Goal: Book appointment/travel/reservation

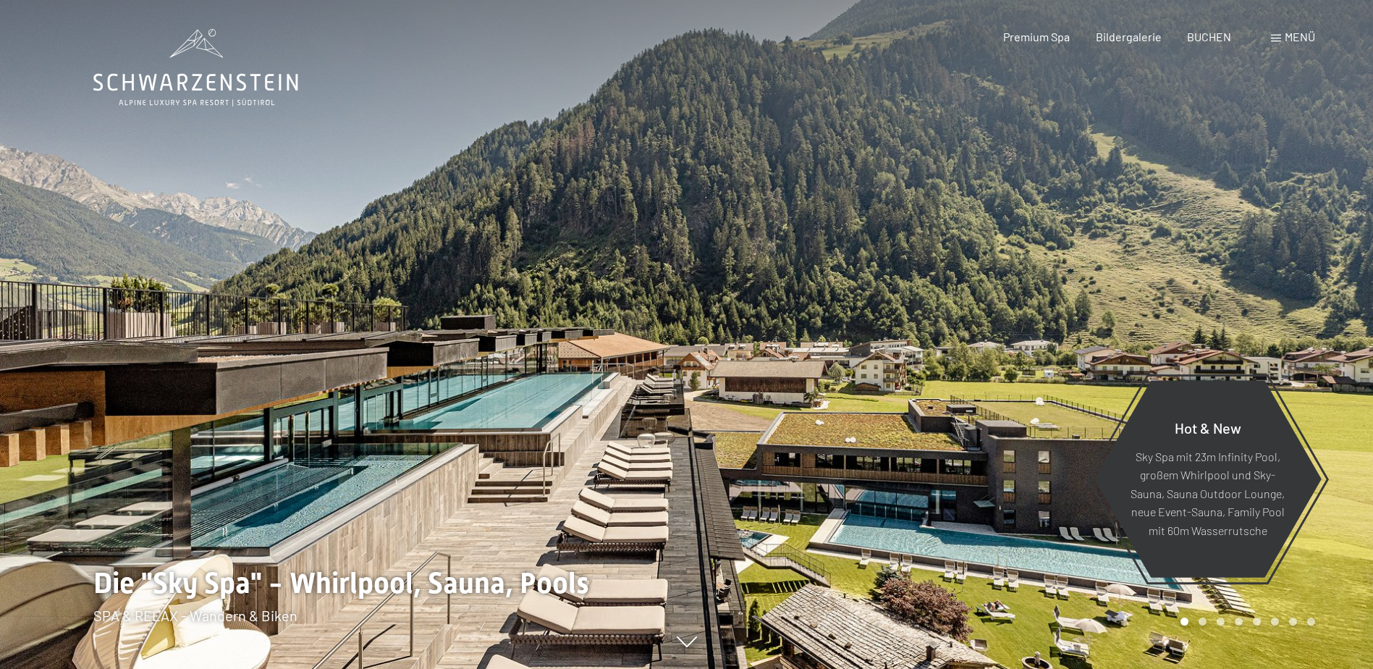
click at [1304, 35] on span "Menü" at bounding box center [1300, 37] width 30 height 14
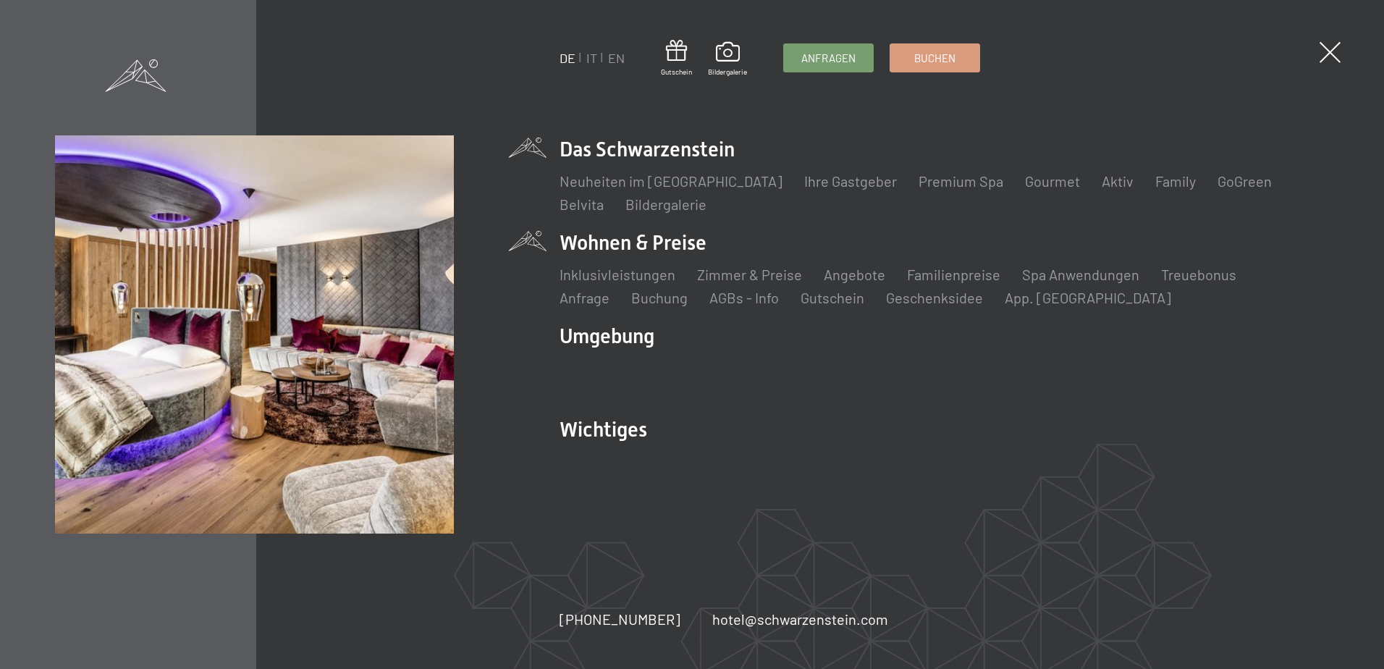
click at [688, 245] on li "Wohnen & Preise Inklusivleistungen Zimmer & Preise Liste Angebote Liste Familie…" at bounding box center [944, 268] width 769 height 79
click at [727, 274] on link "Zimmer & Preise" at bounding box center [749, 274] width 105 height 17
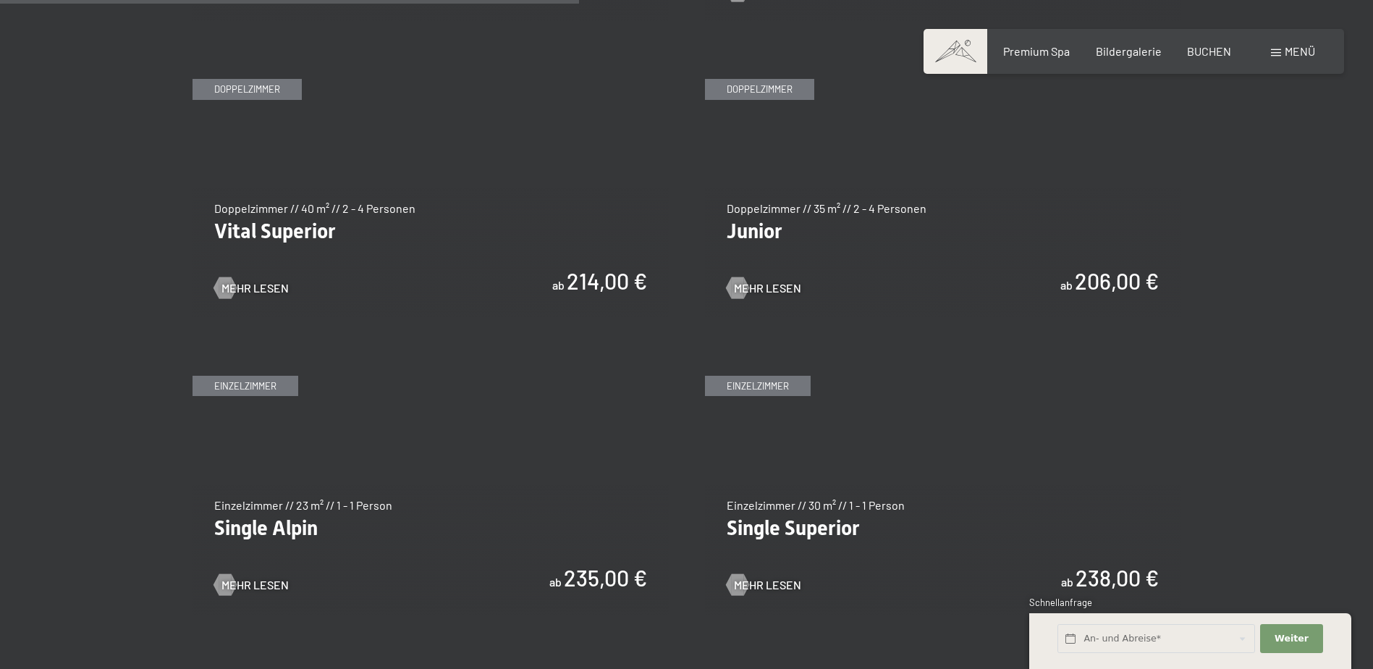
scroll to position [1954, 0]
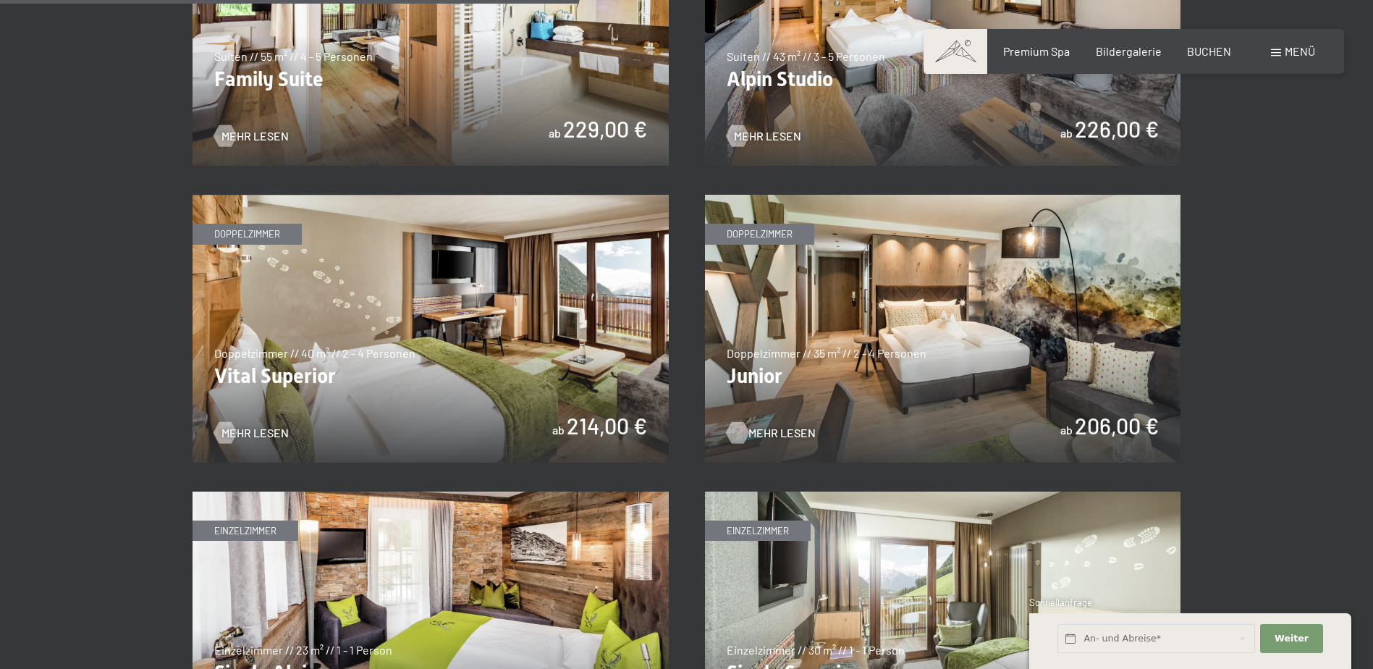
click at [791, 436] on span "Mehr Lesen" at bounding box center [781, 433] width 67 height 16
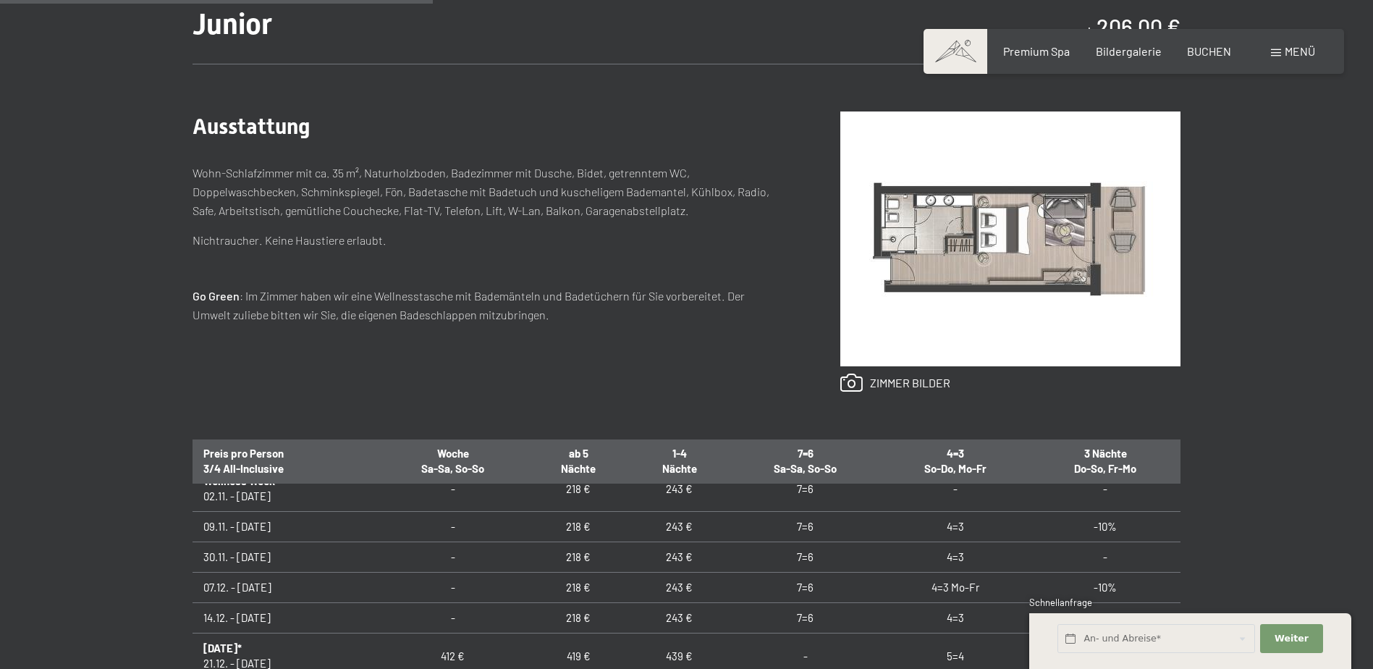
scroll to position [72, 0]
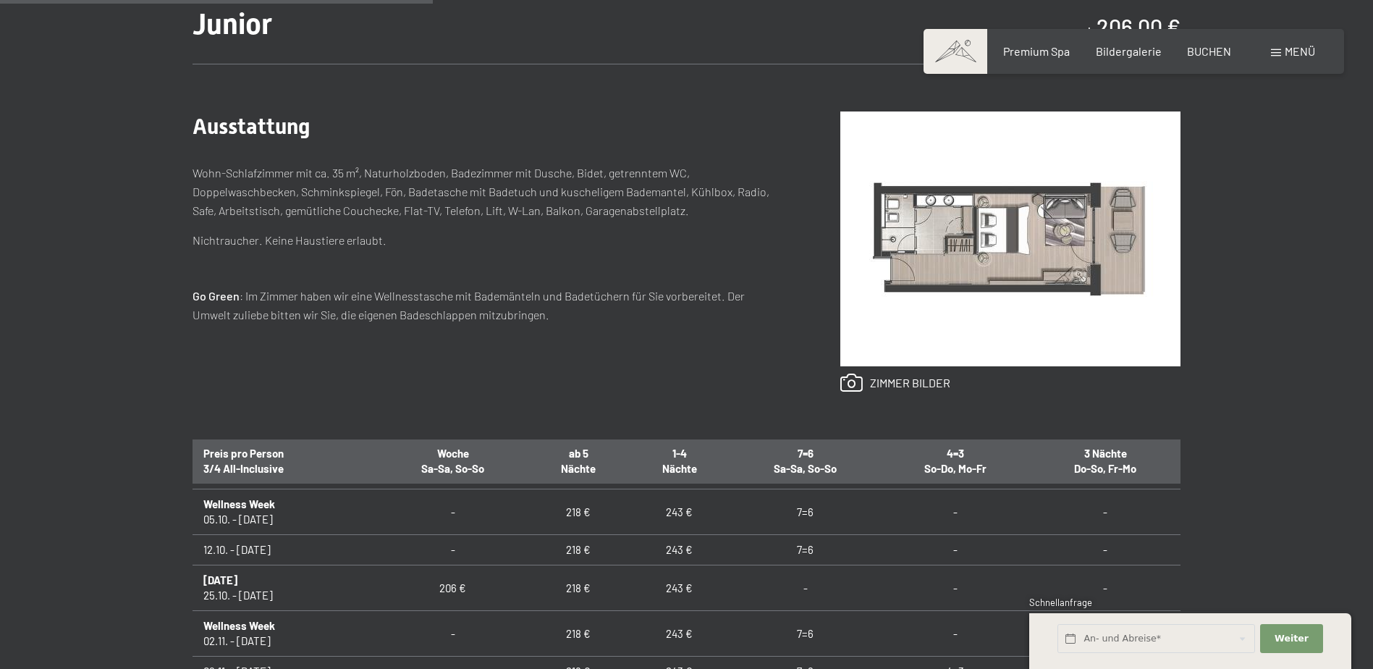
click at [665, 379] on div "Ausstattung Wohn-Schlafzimmer mit ca. 35 m², Naturholzboden, Badezimmer mit Dus…" at bounding box center [488, 251] width 590 height 281
click at [1267, 478] on div "Anfragen Buchen Doppelzimmer // 35 m² // 2 - 4 Personen Junior ab 206,00 € Auss…" at bounding box center [686, 415] width 1373 height 942
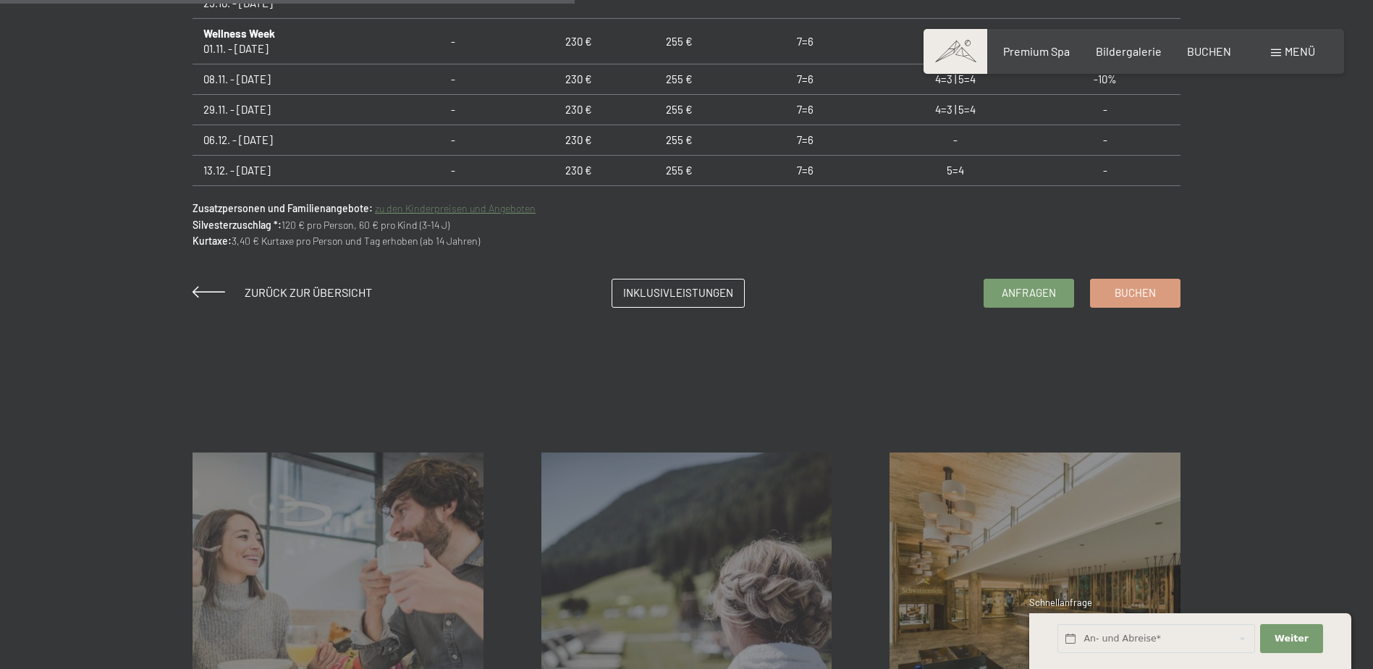
scroll to position [796, 0]
